Goal: Transaction & Acquisition: Subscribe to service/newsletter

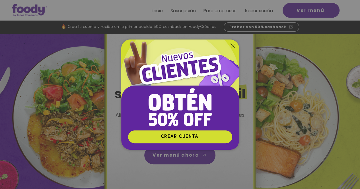
click at [233, 45] on icon "Volver al sitio" at bounding box center [233, 46] width 5 height 5
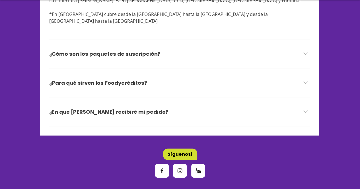
scroll to position [1822, 0]
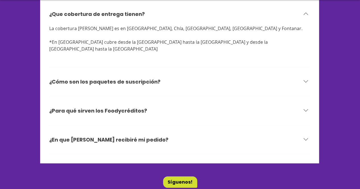
click at [124, 107] on h3 "¿Para qué sirven los Foodycréditos?" at bounding box center [98, 110] width 98 height 7
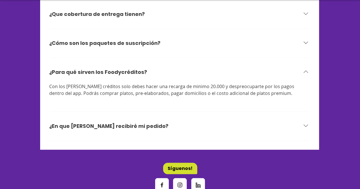
scroll to position [1782, 0]
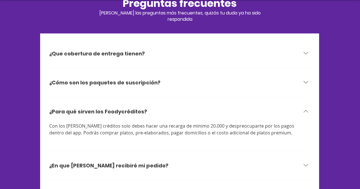
drag, startPoint x: 110, startPoint y: 111, endPoint x: 156, endPoint y: 111, distance: 45.5
click at [156, 123] on span "Con los [PERSON_NAME] créditos solo debes hacer una recarga de minimo 20.000 y …" at bounding box center [172, 129] width 246 height 13
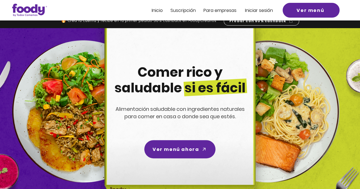
scroll to position [0, 0]
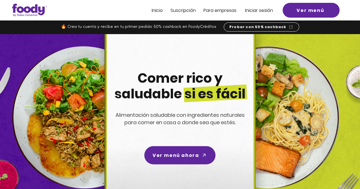
click at [186, 12] on span "Suscripción" at bounding box center [182, 10] width 25 height 7
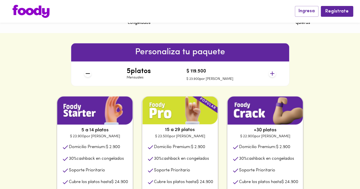
scroll to position [256, 0]
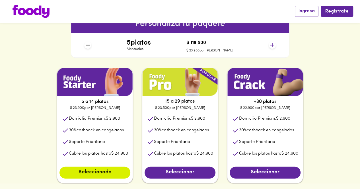
click at [272, 45] on icon at bounding box center [272, 45] width 4 height 4
click at [144, 44] on h4 "9 platos" at bounding box center [139, 42] width 24 height 7
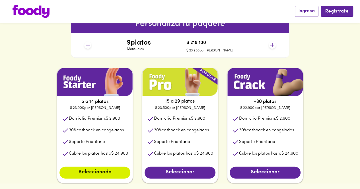
click at [128, 44] on div "9 platos Mensuales $ 215.100 $ 23.900 por plato" at bounding box center [180, 45] width 196 height 24
drag, startPoint x: 250, startPoint y: 106, endPoint x: 277, endPoint y: 109, distance: 27.0
click at [277, 109] on p "$ 22.900 por plato" at bounding box center [264, 108] width 75 height 6
